Goal: Task Accomplishment & Management: Complete application form

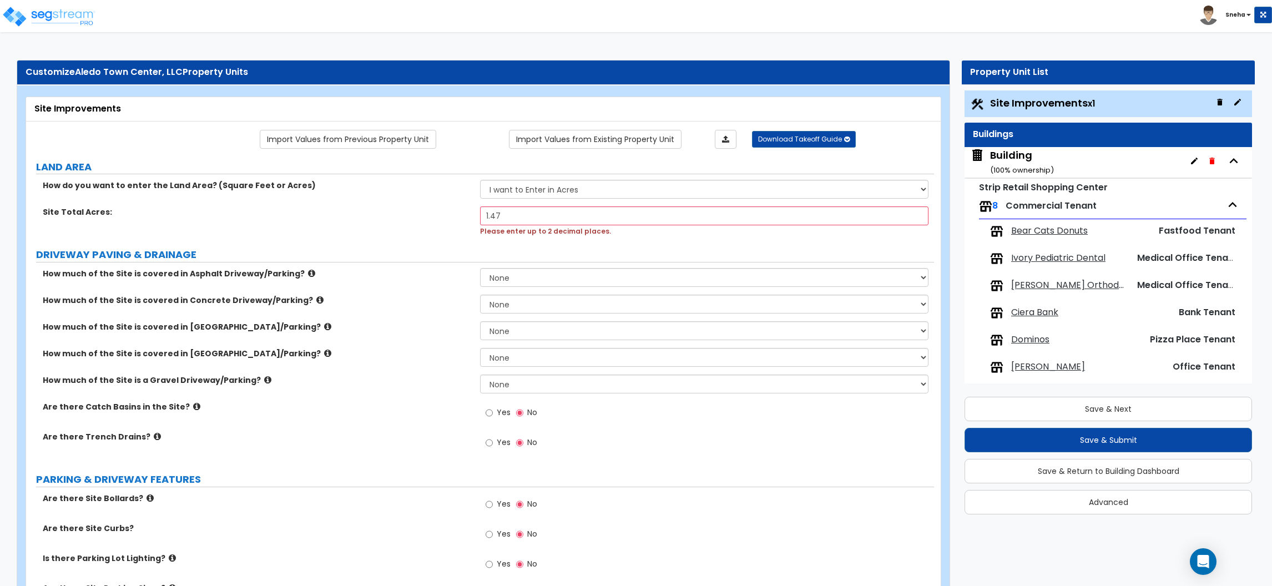
click at [440, 299] on label "How much of the Site is covered in Concrete Driveway/Parking?" at bounding box center [257, 300] width 429 height 11
click at [495, 308] on select "None I want to Enter an Approximate Percentage I want to Enter the Square Foota…" at bounding box center [704, 304] width 449 height 19
select select "2"
click at [480, 295] on select "None I want to Enter an Approximate Percentage I want to Enter the Square Foota…" at bounding box center [704, 304] width 449 height 19
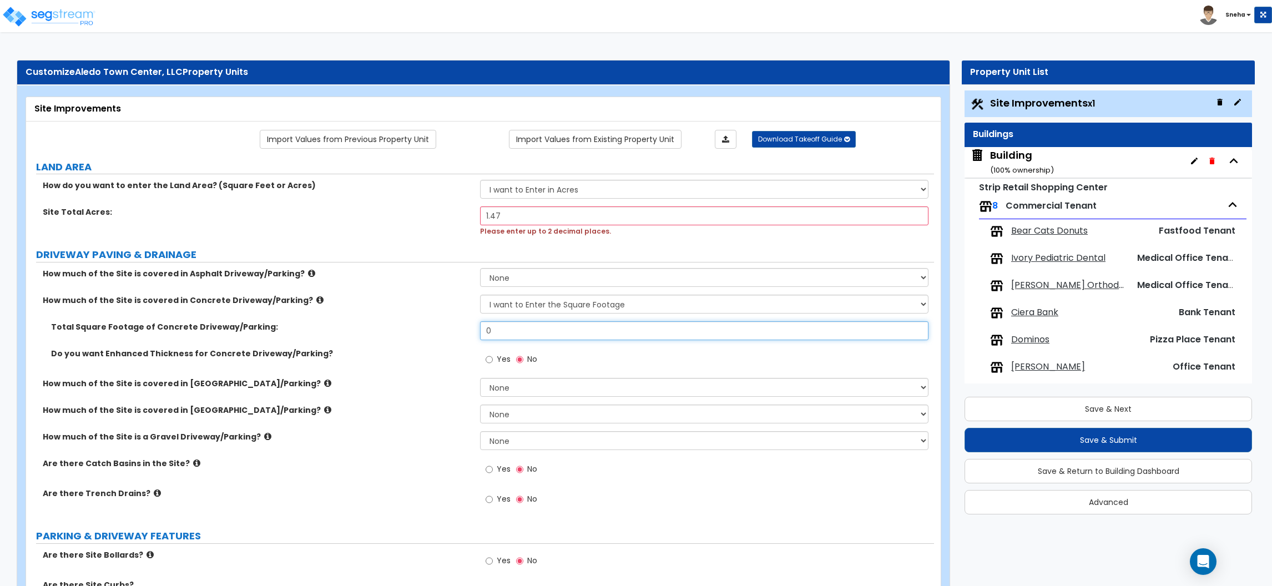
drag, startPoint x: 502, startPoint y: 330, endPoint x: 459, endPoint y: 329, distance: 43.3
click at [459, 329] on div "Total Square Footage of Concrete Driveway/Parking: 0" at bounding box center [480, 334] width 908 height 27
type input "40,187"
click at [434, 319] on div "How much of the Site is covered in Concrete Driveway/Parking? None I want to En…" at bounding box center [480, 308] width 908 height 27
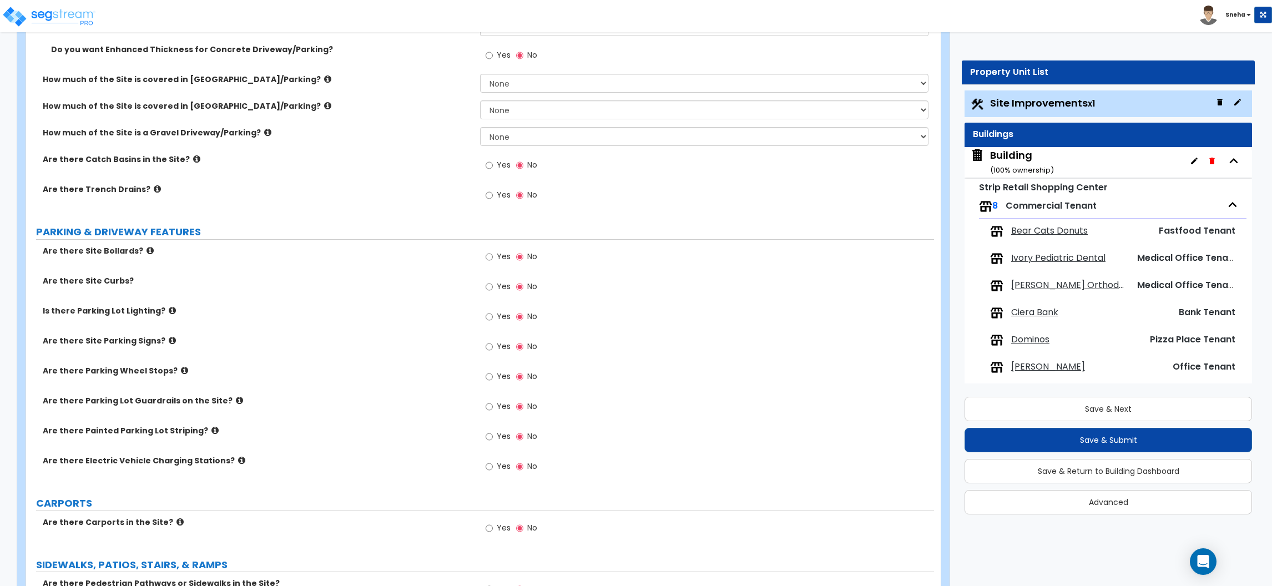
scroll to position [416, 0]
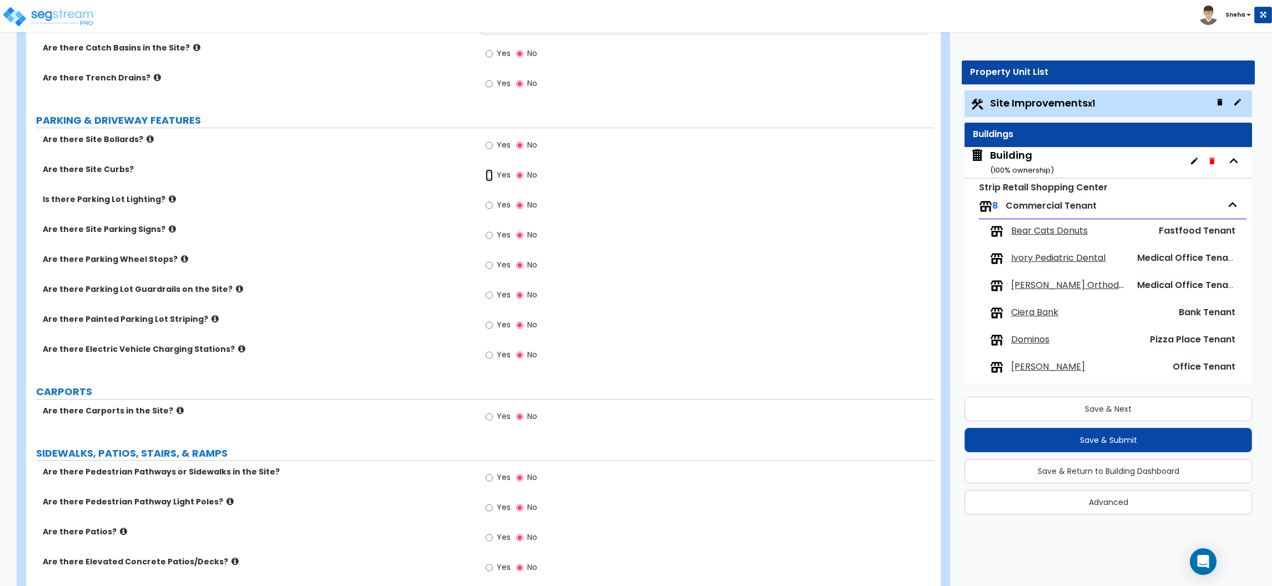
click at [491, 176] on input "Yes" at bounding box center [489, 175] width 7 height 12
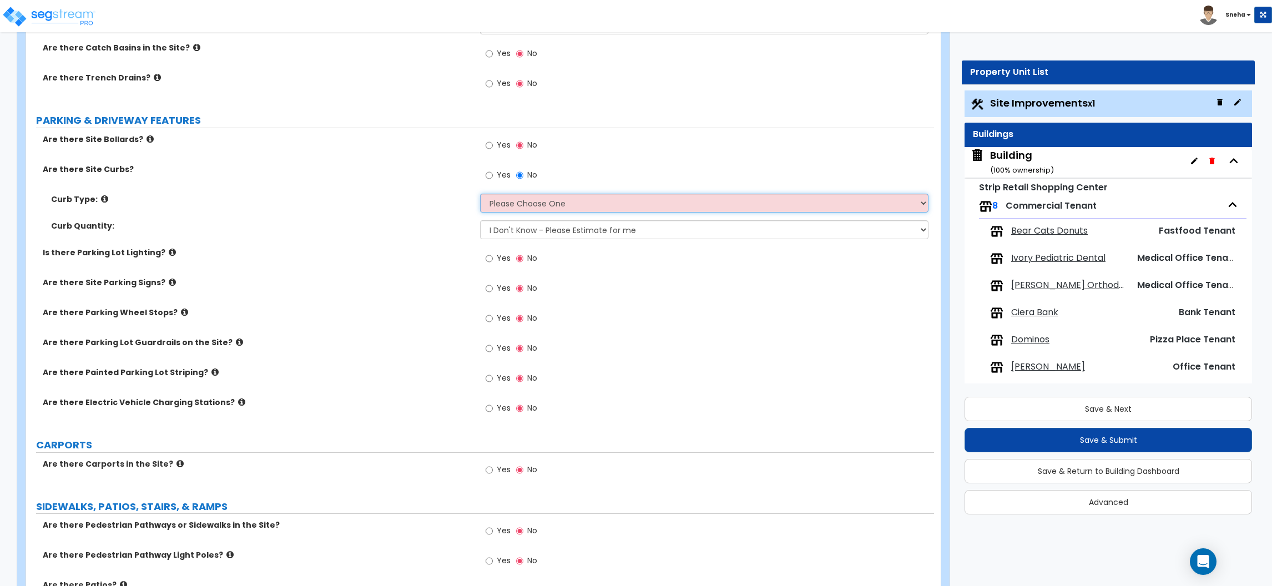
click at [508, 202] on select "Please Choose One Curb (Only) Curb & Gutter Asphalt Berm" at bounding box center [704, 203] width 449 height 19
select select "1"
click at [480, 194] on select "Please Choose One Curb (Only) Curb & Gutter Asphalt Berm" at bounding box center [704, 203] width 449 height 19
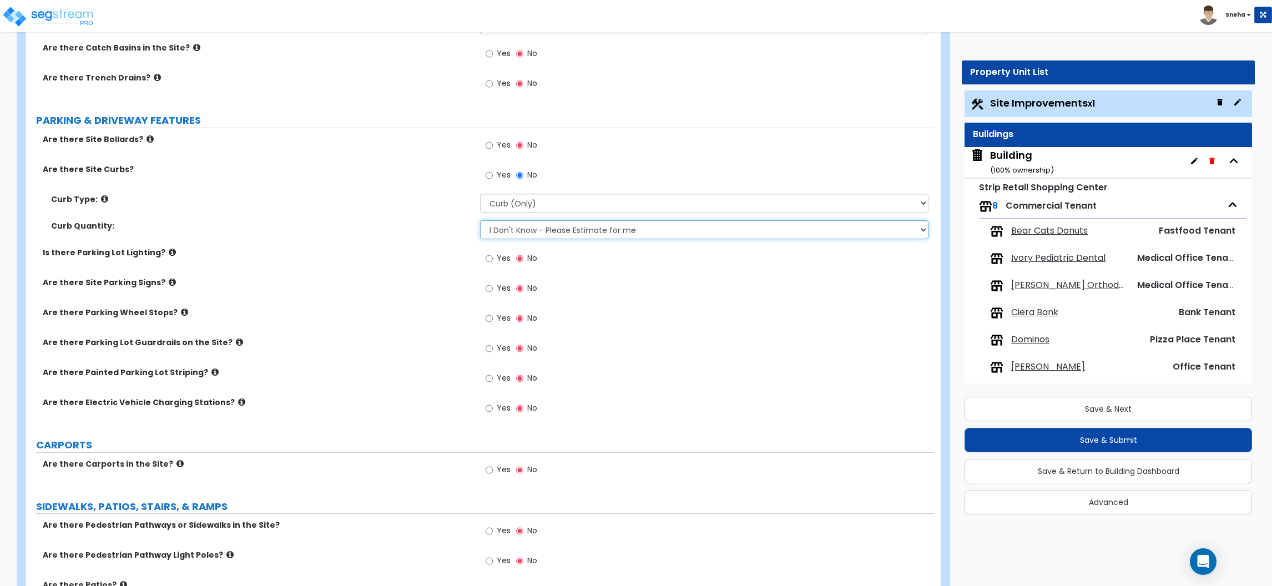
click at [515, 235] on select "I Don't Know - Please Estimate for me I want to Enter the Linear Footage" at bounding box center [704, 229] width 449 height 19
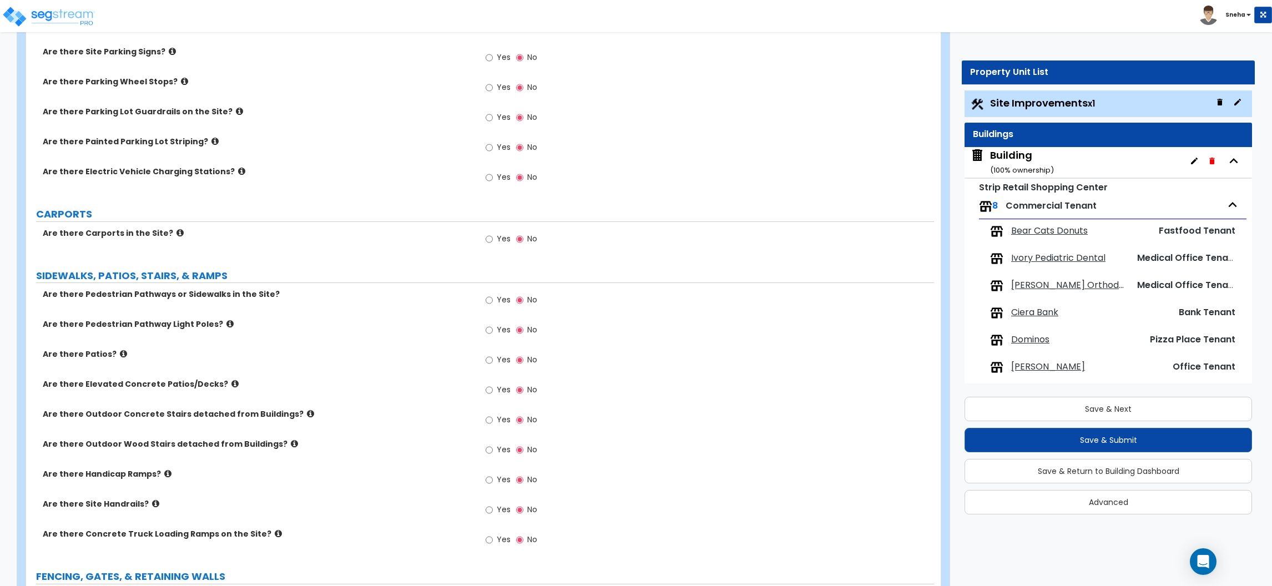
scroll to position [666, 0]
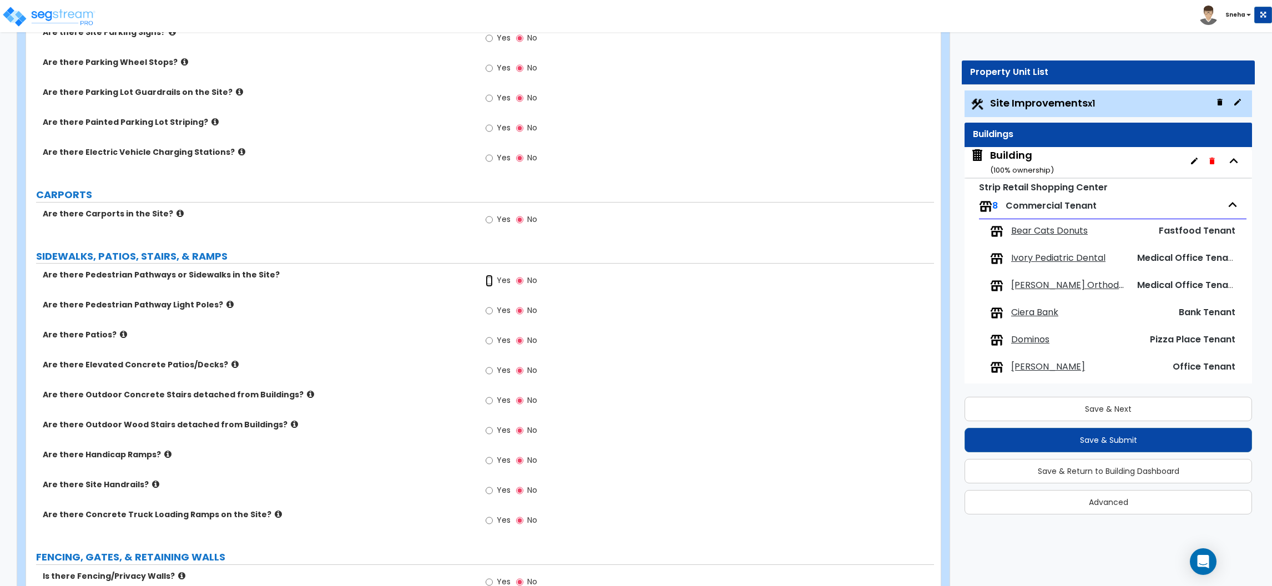
click at [487, 279] on input "Yes" at bounding box center [489, 281] width 7 height 12
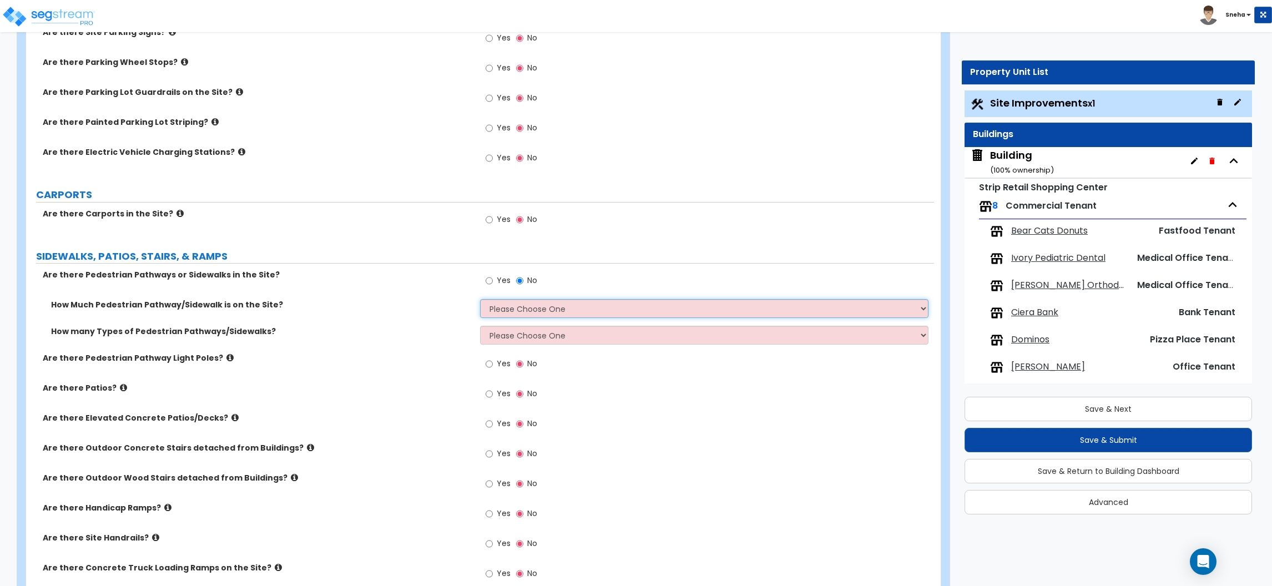
click at [507, 308] on select "Please Choose One I Don't Know, Please Estimate For Me Enter Linear Footage" at bounding box center [704, 308] width 449 height 19
select select "2"
click at [480, 300] on select "Please Choose One I Don't Know, Please Estimate For Me Enter Linear Footage" at bounding box center [704, 308] width 449 height 19
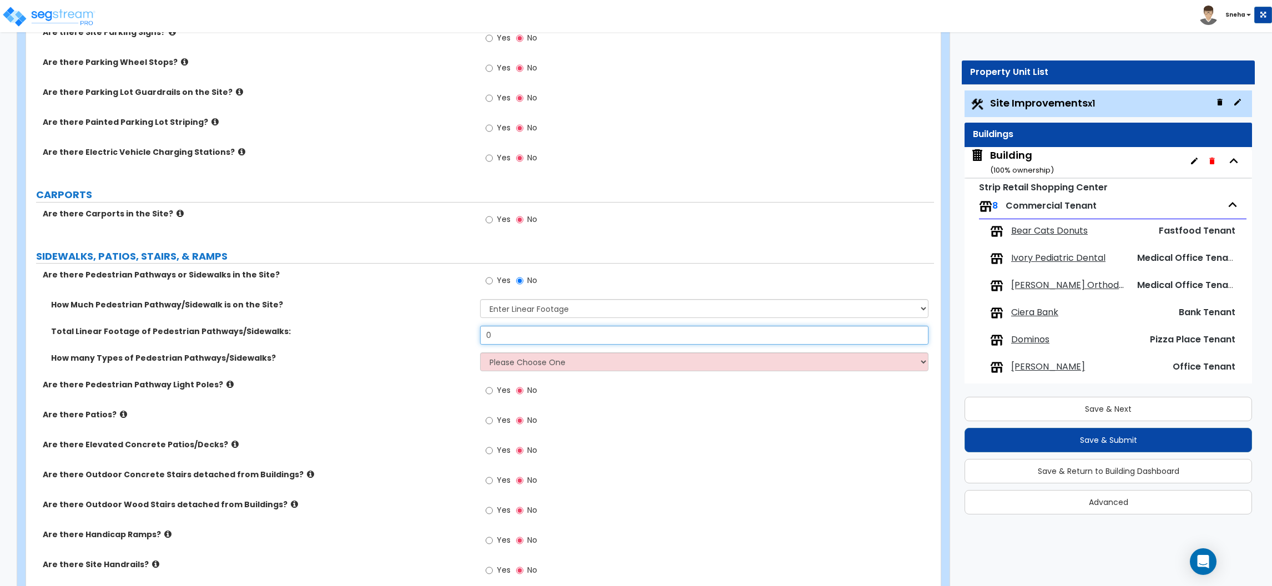
drag, startPoint x: 501, startPoint y: 337, endPoint x: 441, endPoint y: 339, distance: 60.5
click at [441, 339] on div "Total Linear Footage of Pedestrian Pathways/Sidewalks: 0" at bounding box center [480, 339] width 908 height 27
type input "328"
click at [439, 340] on div "Total Linear Footage of Pedestrian Pathways/Sidewalks: 328" at bounding box center [480, 339] width 908 height 27
click at [508, 365] on select "Please Choose One 1 2 3" at bounding box center [704, 361] width 449 height 19
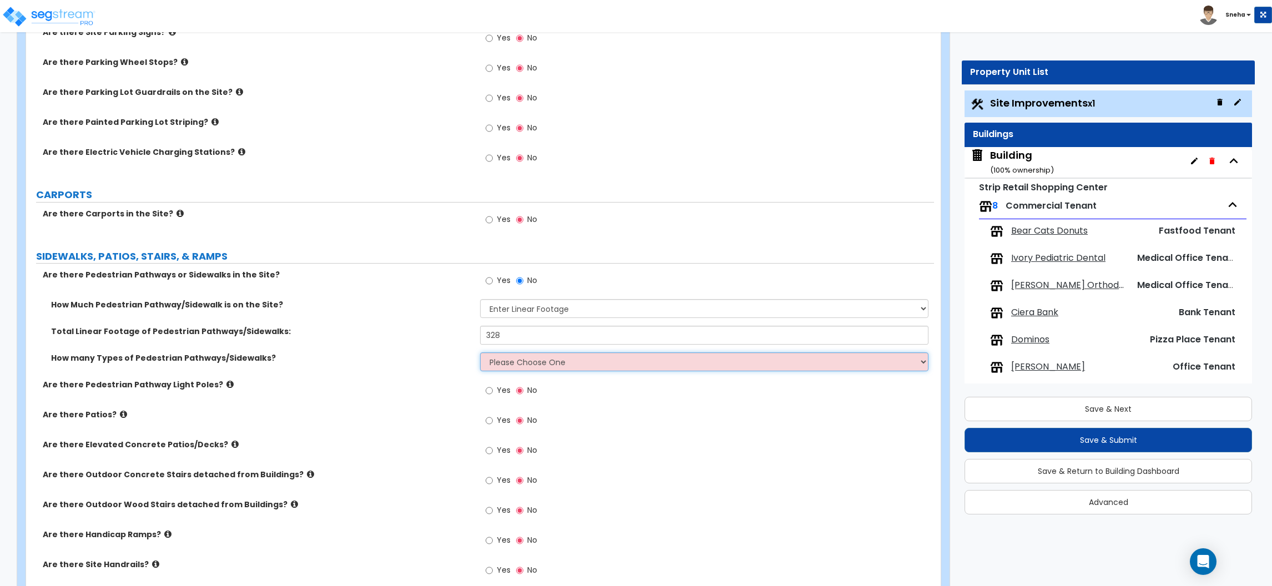
select select "1"
click at [480, 354] on select "Please Choose One 1 2 3" at bounding box center [704, 361] width 449 height 19
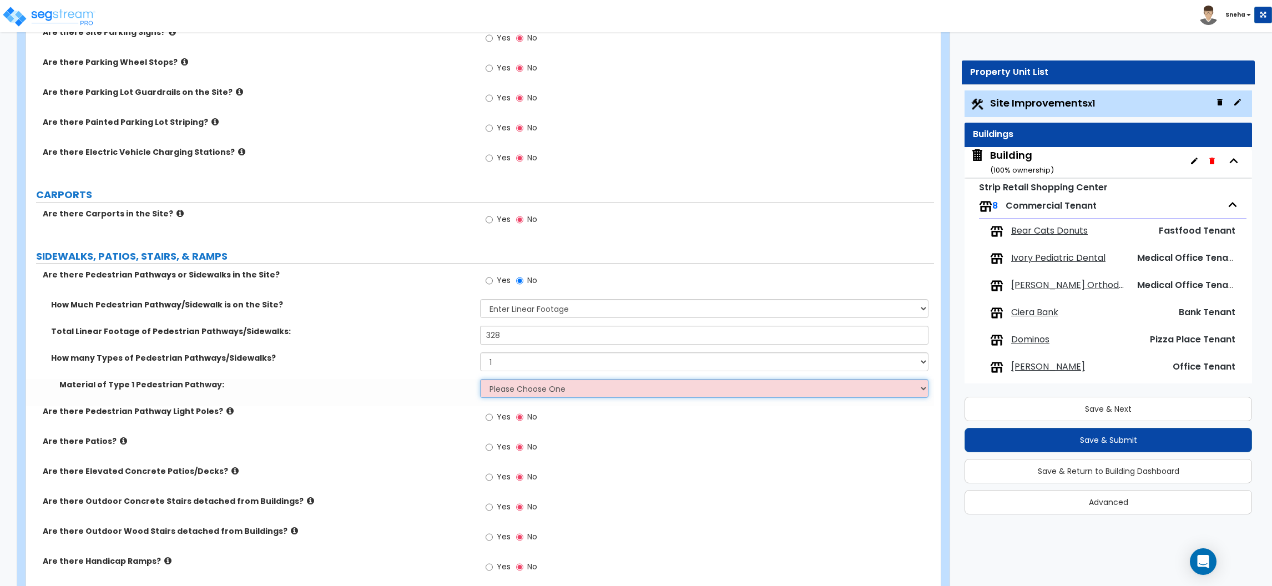
click at [512, 385] on select "Please Choose One Bare Concrete Stamped Concrete Brick Pavers Stone Pavers Wood…" at bounding box center [704, 388] width 449 height 19
select select "1"
click at [480, 380] on select "Please Choose One Bare Concrete Stamped Concrete Brick Pavers Stone Pavers Wood…" at bounding box center [704, 388] width 449 height 19
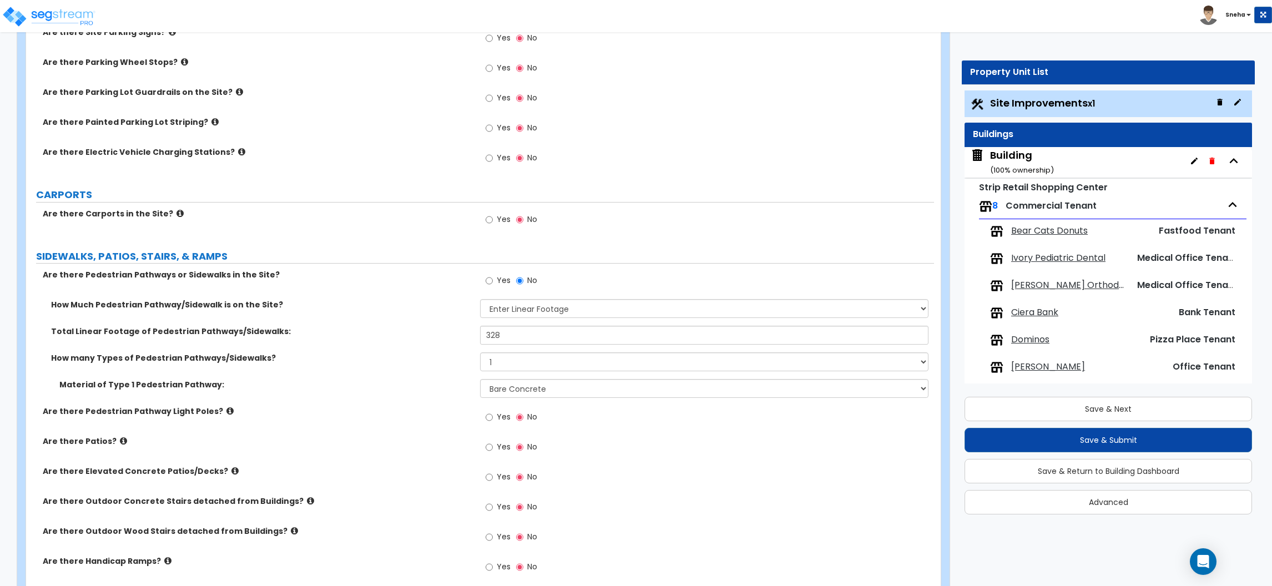
click at [362, 367] on div "How many Types of Pedestrian Pathways/Sidewalks? Please Choose One 1 2 3" at bounding box center [480, 365] width 908 height 27
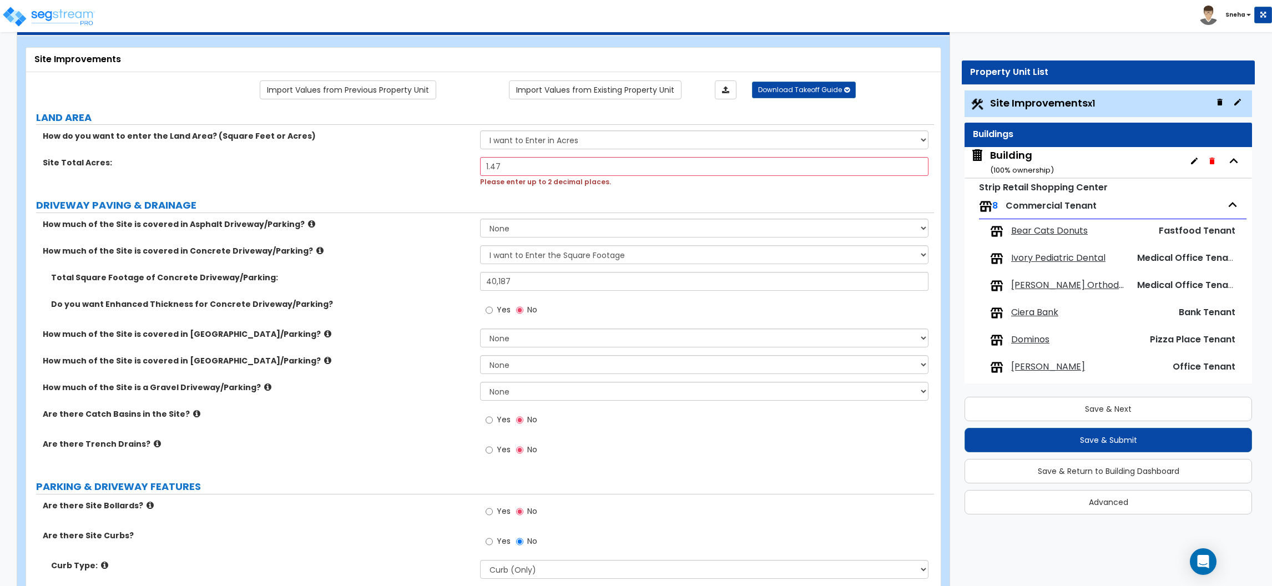
scroll to position [0, 0]
